Goal: Task Accomplishment & Management: Complete application form

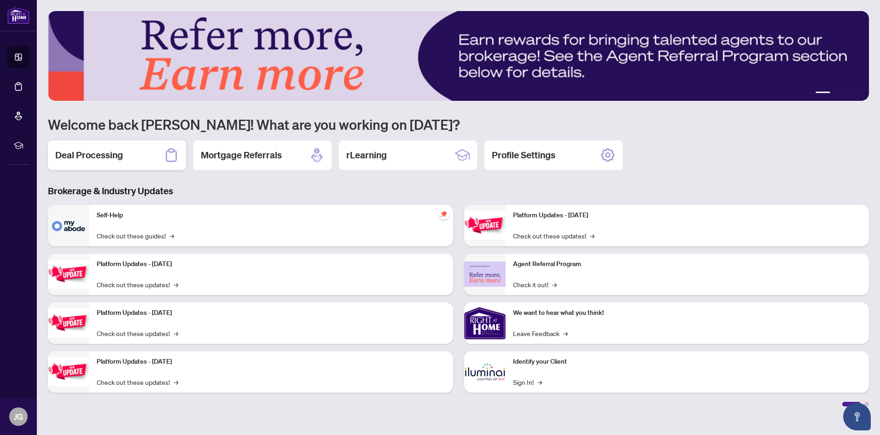
click at [99, 155] on h2 "Deal Processing" at bounding box center [89, 155] width 68 height 13
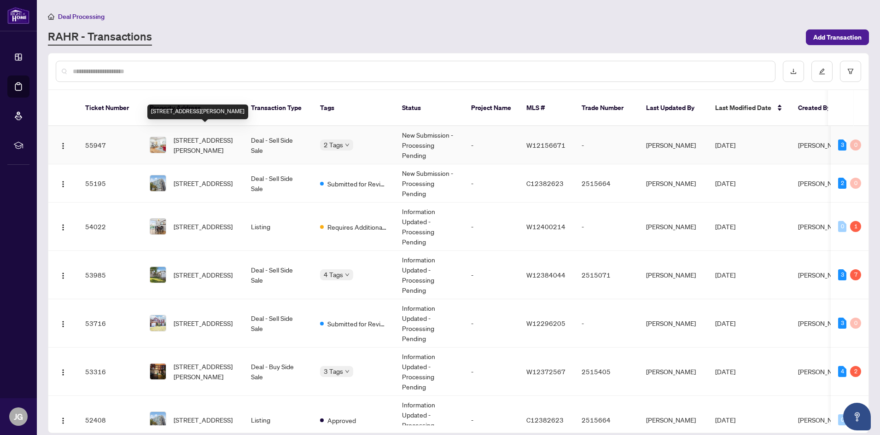
click at [200, 135] on span "[STREET_ADDRESS][PERSON_NAME]" at bounding box center [205, 145] width 63 height 20
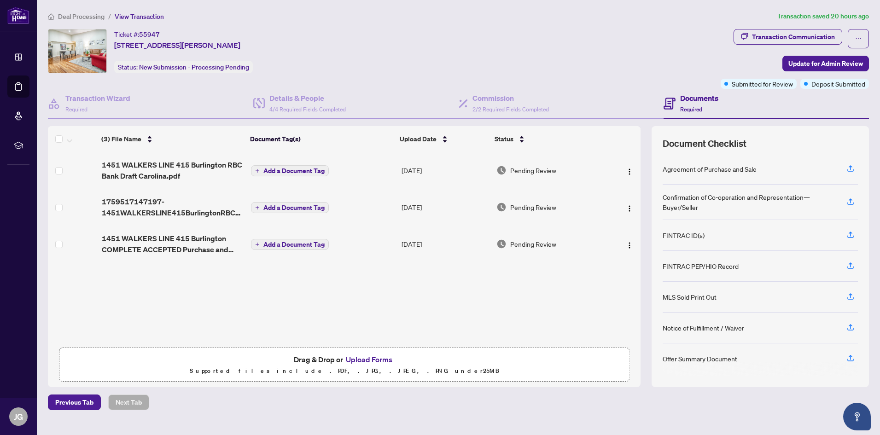
click at [371, 357] on button "Upload Forms" at bounding box center [369, 360] width 52 height 12
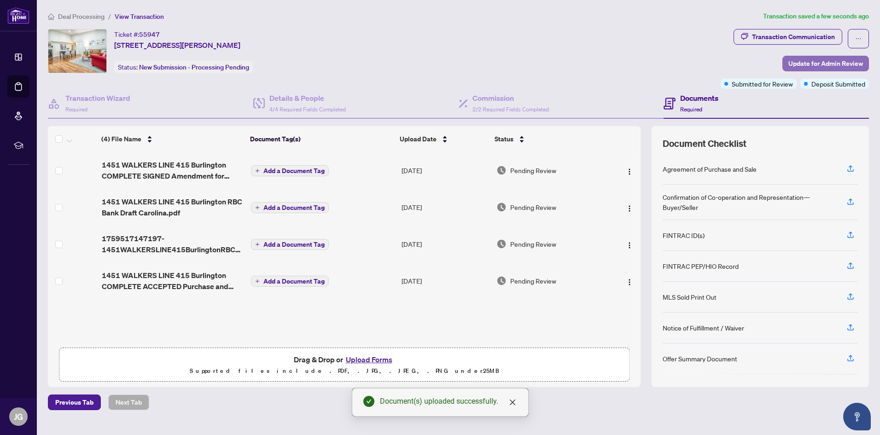
click at [825, 59] on span "Update for Admin Review" at bounding box center [825, 63] width 75 height 15
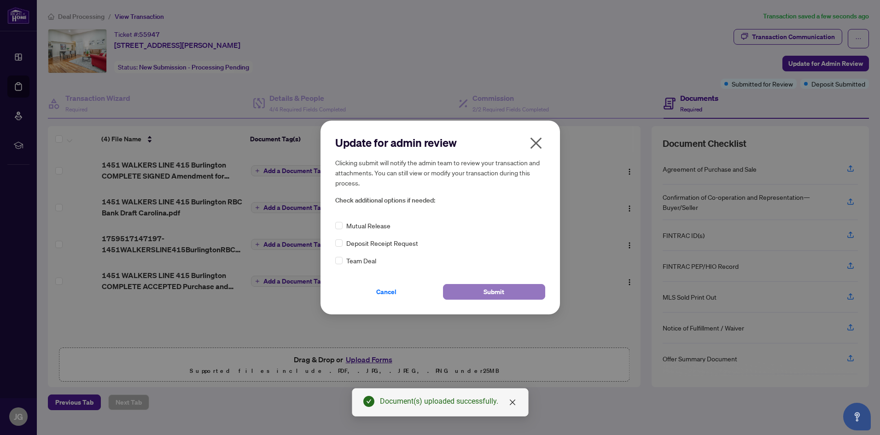
click at [503, 292] on span "Submit" at bounding box center [493, 292] width 21 height 15
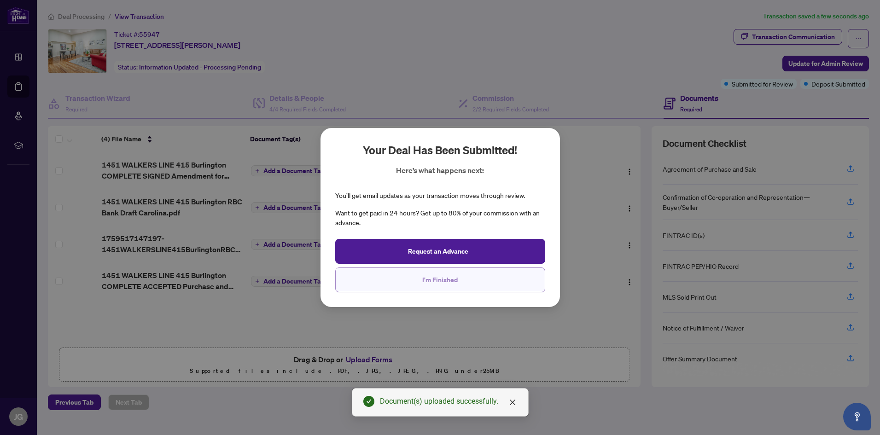
click at [472, 277] on button "I'm Finished" at bounding box center [440, 279] width 210 height 25
